Goal: Navigation & Orientation: Find specific page/section

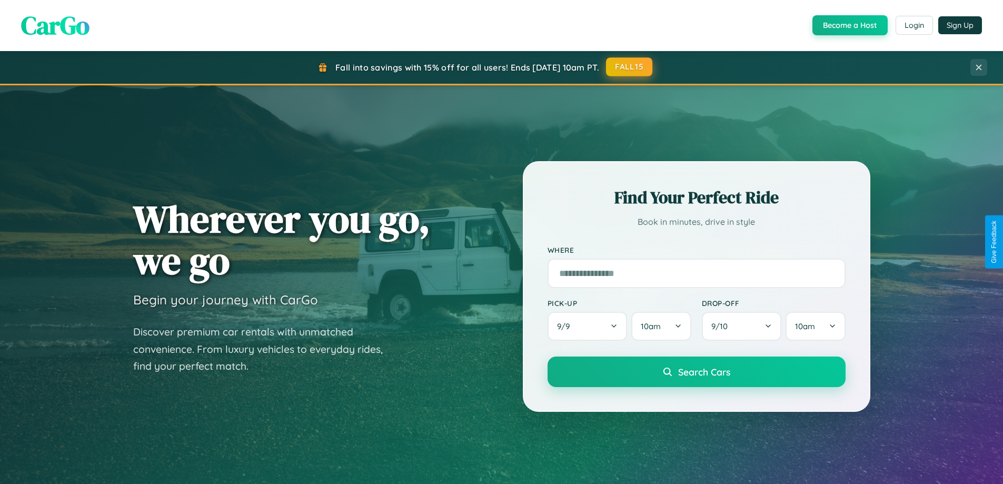
click at [630, 67] on button "FALL15" at bounding box center [629, 66] width 46 height 19
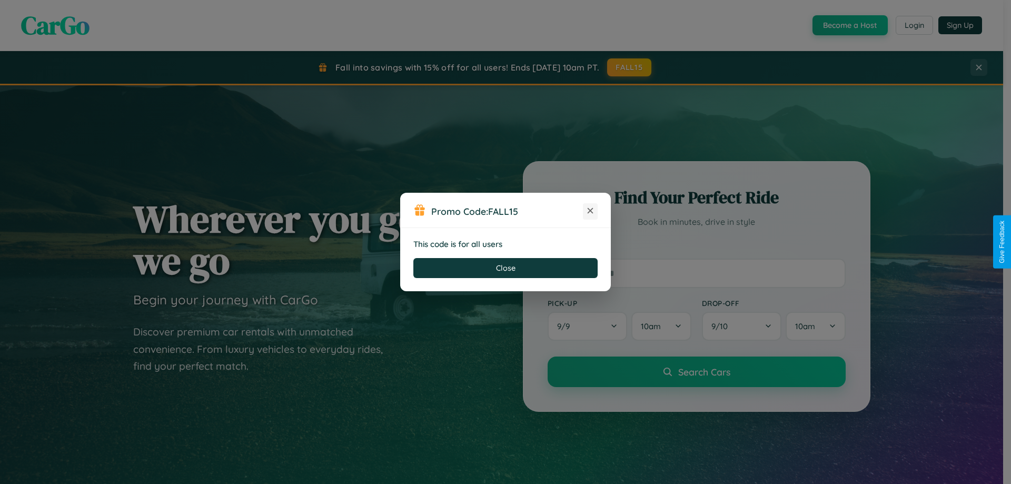
click at [590, 211] on icon at bounding box center [590, 210] width 11 height 11
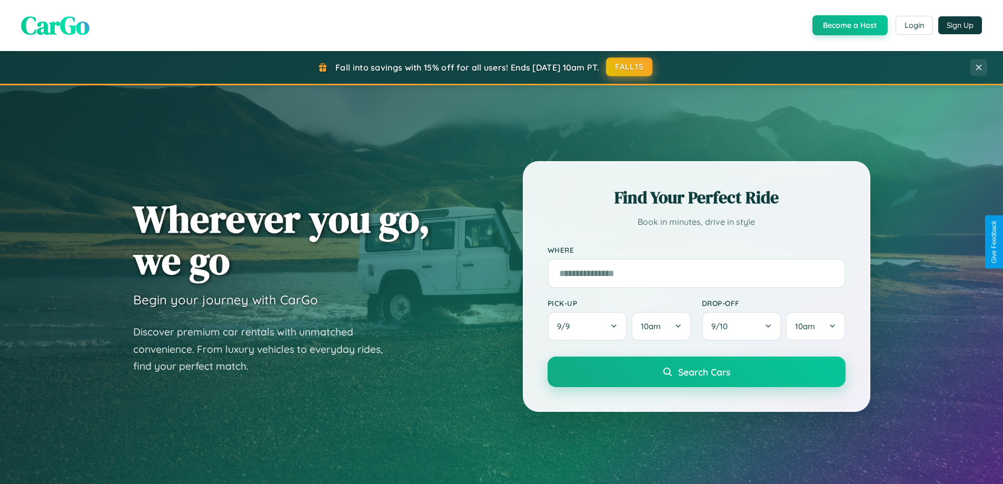
click at [630, 67] on button "FALL15" at bounding box center [629, 66] width 46 height 19
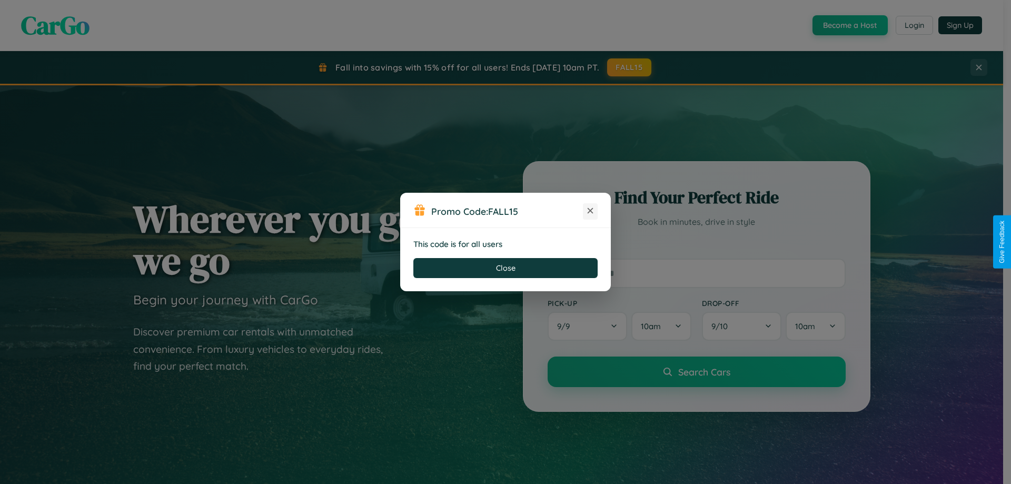
click at [590, 211] on icon at bounding box center [590, 210] width 11 height 11
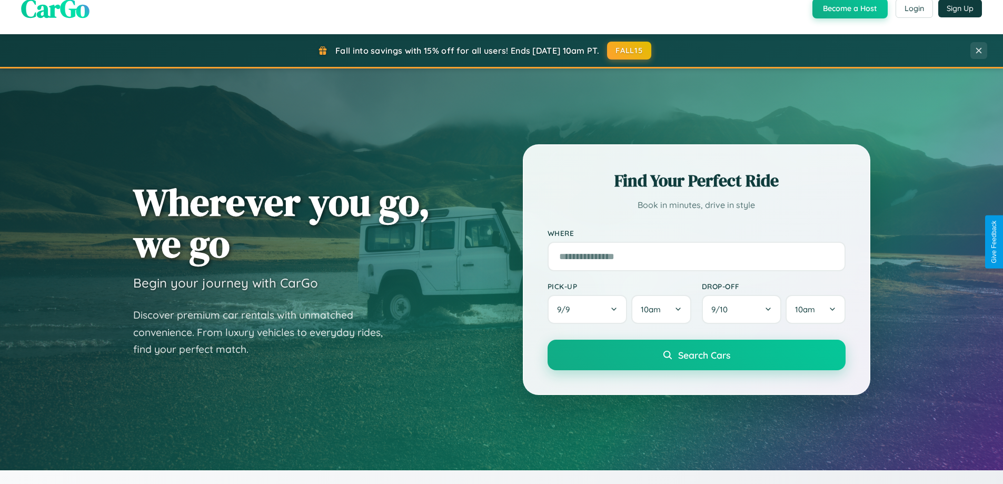
scroll to position [725, 0]
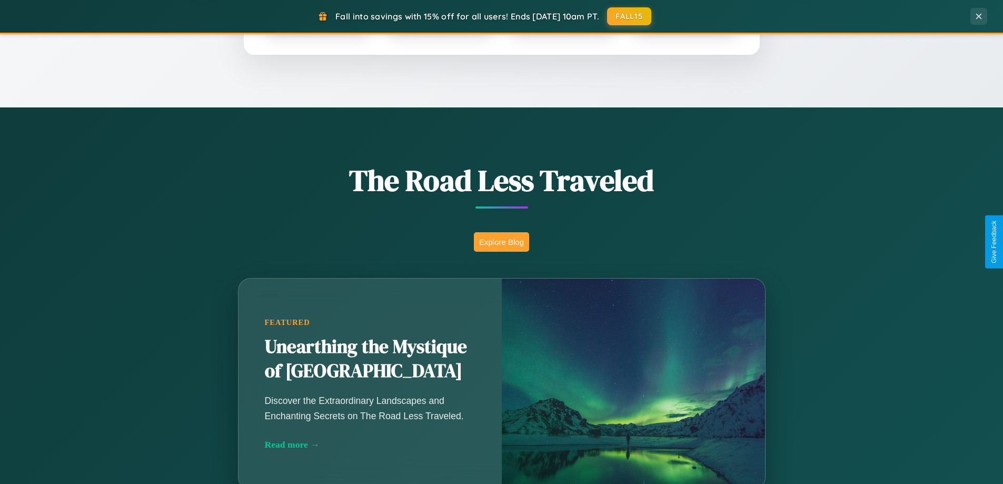
click at [501, 242] on button "Explore Blog" at bounding box center [501, 241] width 55 height 19
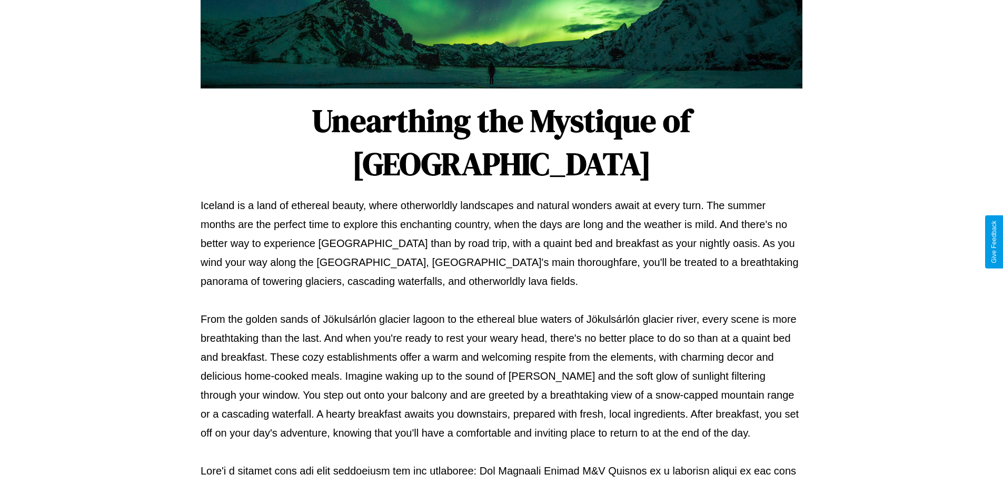
scroll to position [341, 0]
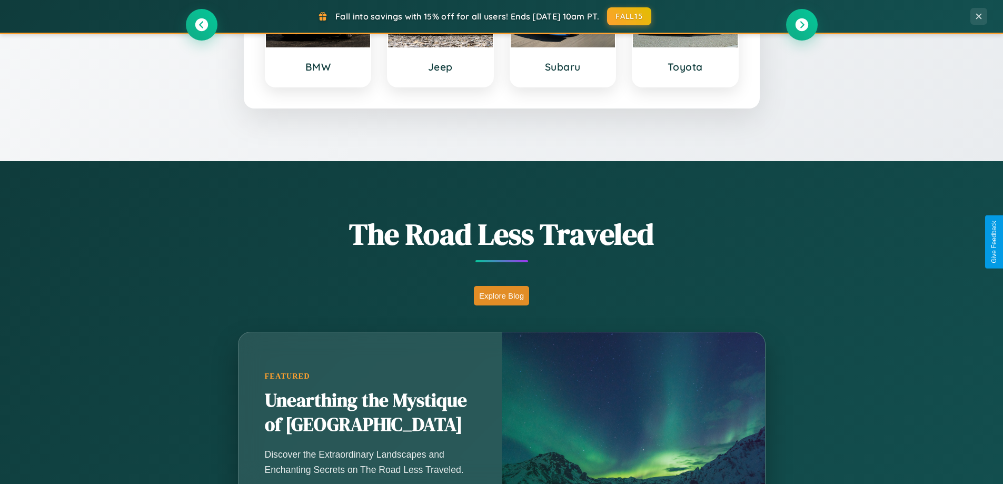
scroll to position [454, 0]
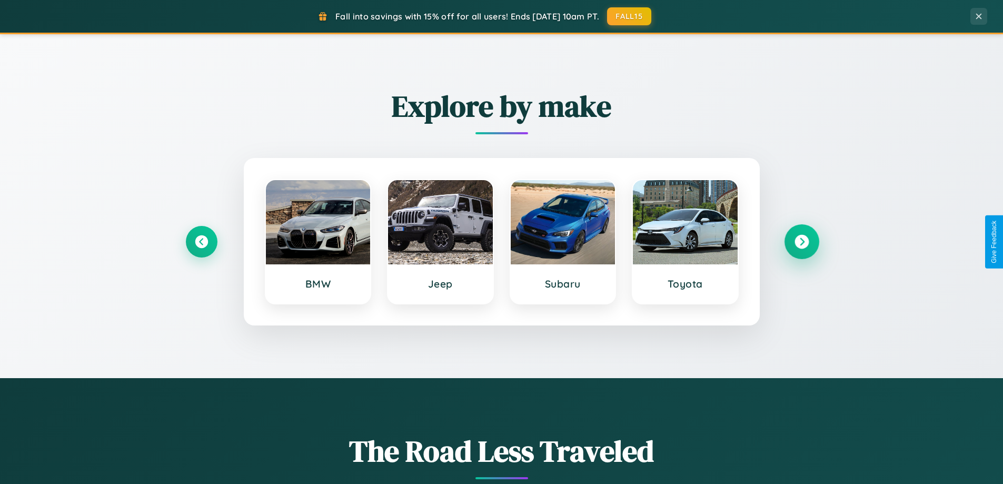
click at [802, 242] on icon at bounding box center [802, 242] width 14 height 14
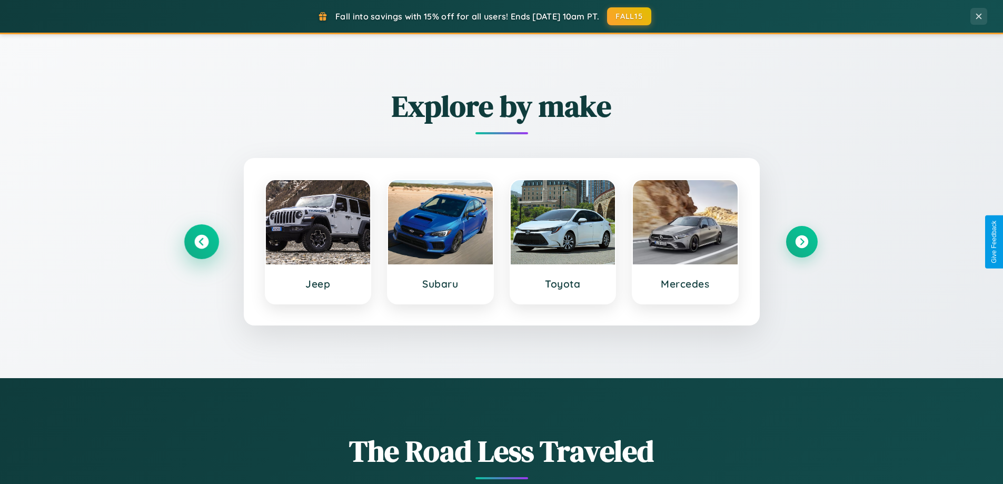
click at [201, 242] on icon at bounding box center [201, 242] width 14 height 14
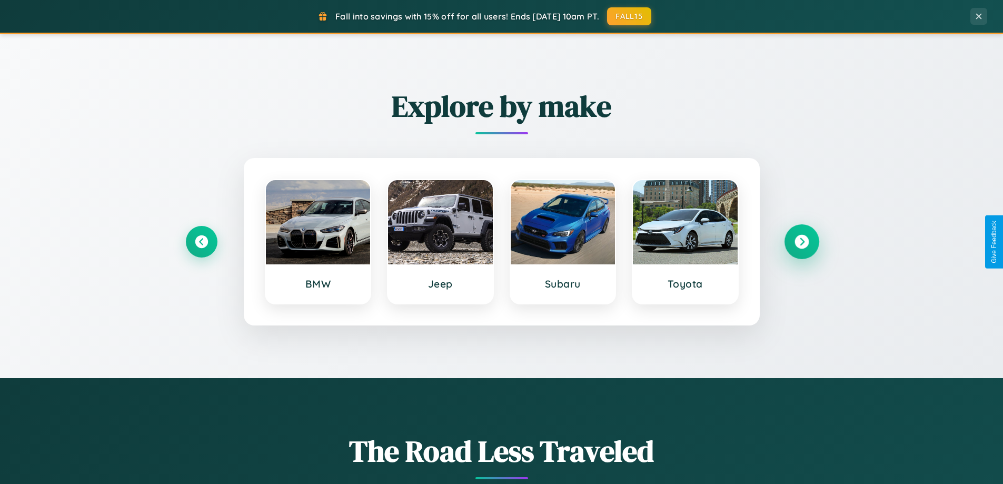
click at [802, 242] on icon at bounding box center [802, 242] width 14 height 14
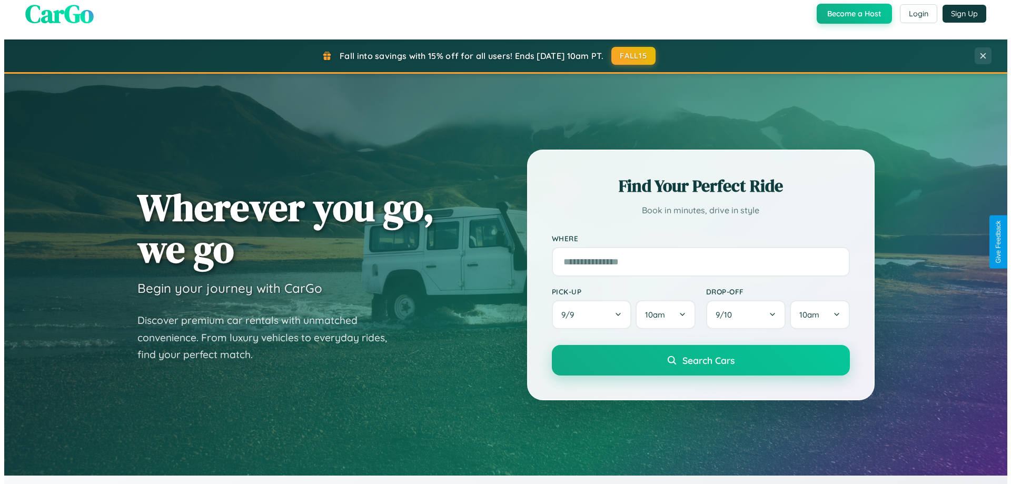
scroll to position [0, 0]
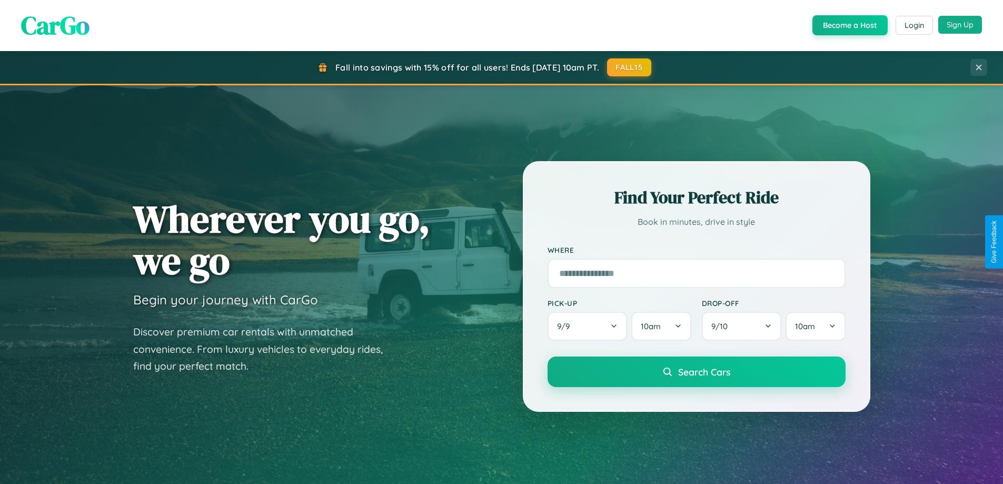
click at [960, 25] on button "Sign Up" at bounding box center [961, 25] width 44 height 18
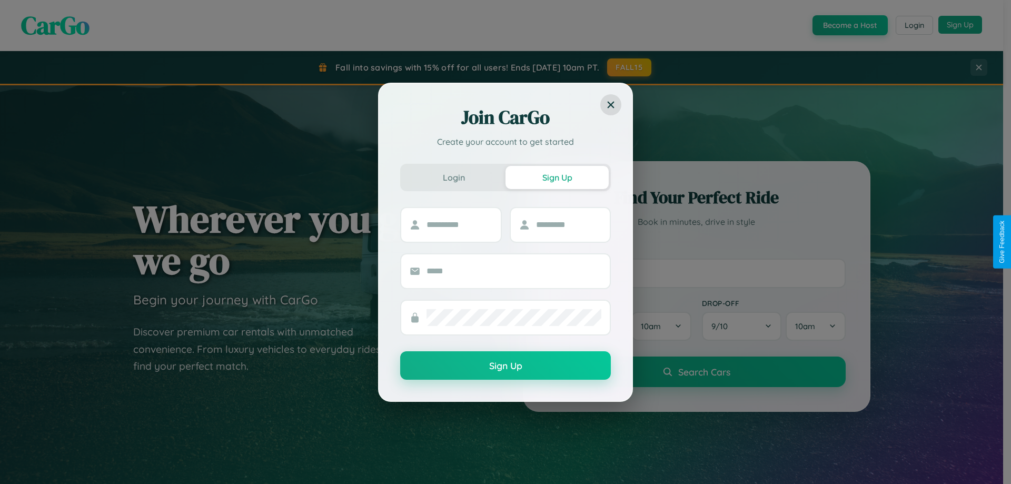
scroll to position [31, 0]
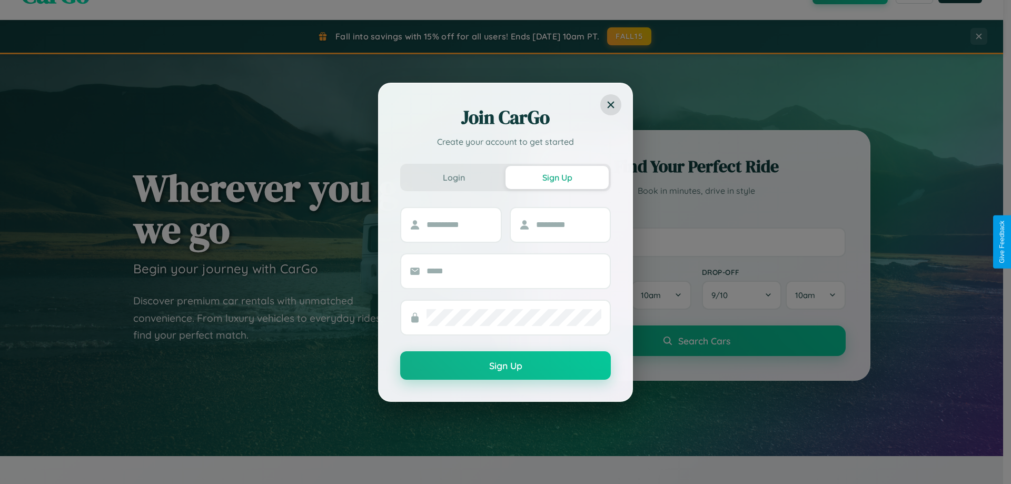
click at [696, 242] on div "Join CarGo Create your account to get started Login Sign Up Sign Up" at bounding box center [505, 242] width 1011 height 484
